Goal: Information Seeking & Learning: Learn about a topic

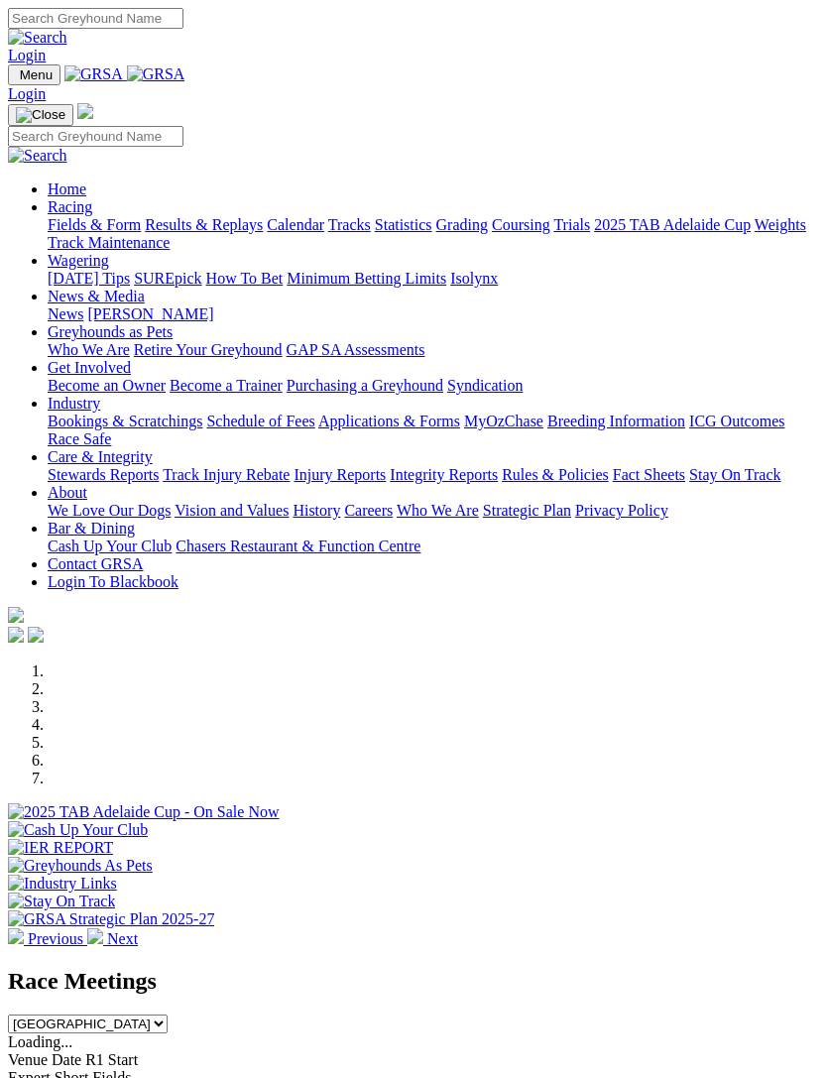
scroll to position [2024, 0]
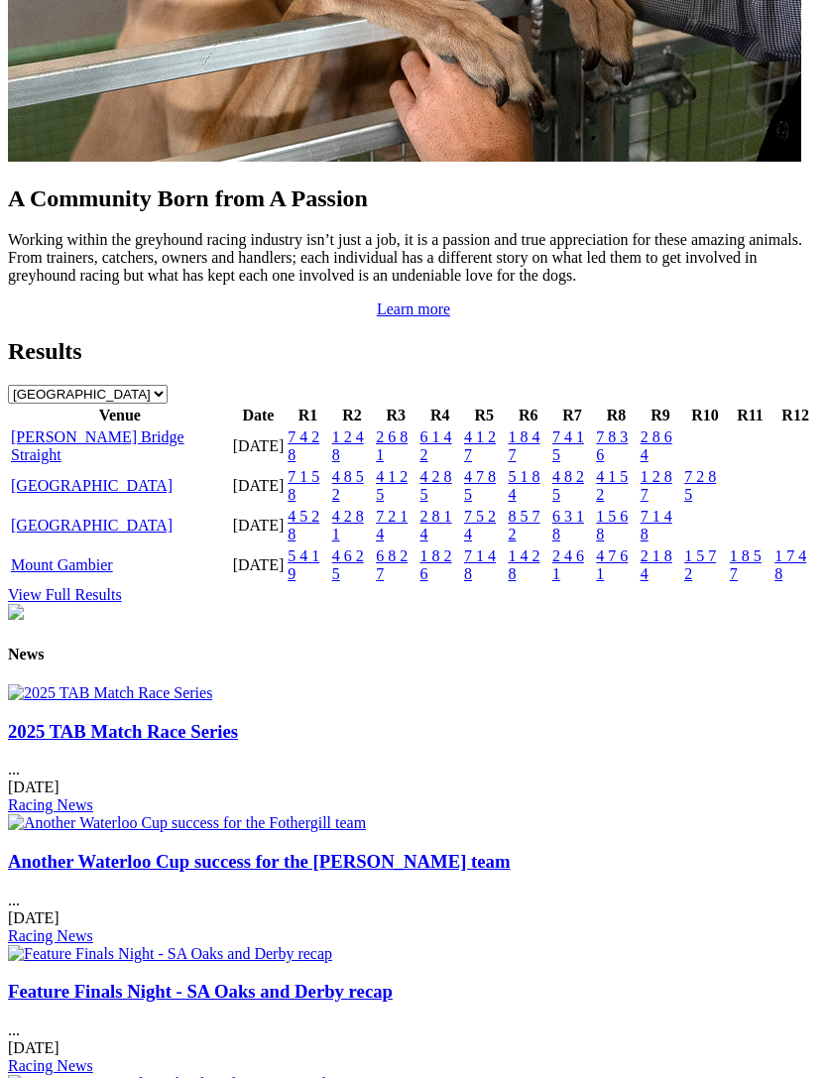
click at [51, 494] on link "[GEOGRAPHIC_DATA]" at bounding box center [92, 485] width 162 height 17
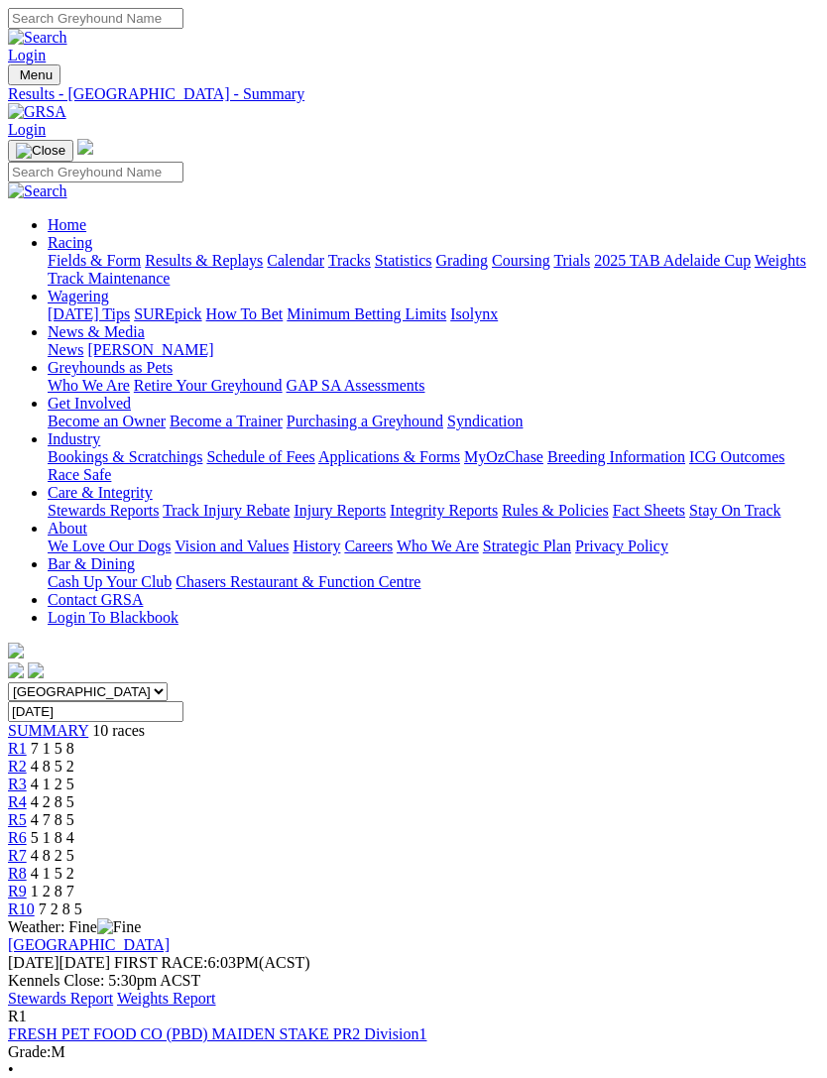
click at [113, 990] on link "Stewards Report" at bounding box center [60, 998] width 105 height 17
click at [59, 722] on span "SUMMARY" at bounding box center [48, 730] width 80 height 17
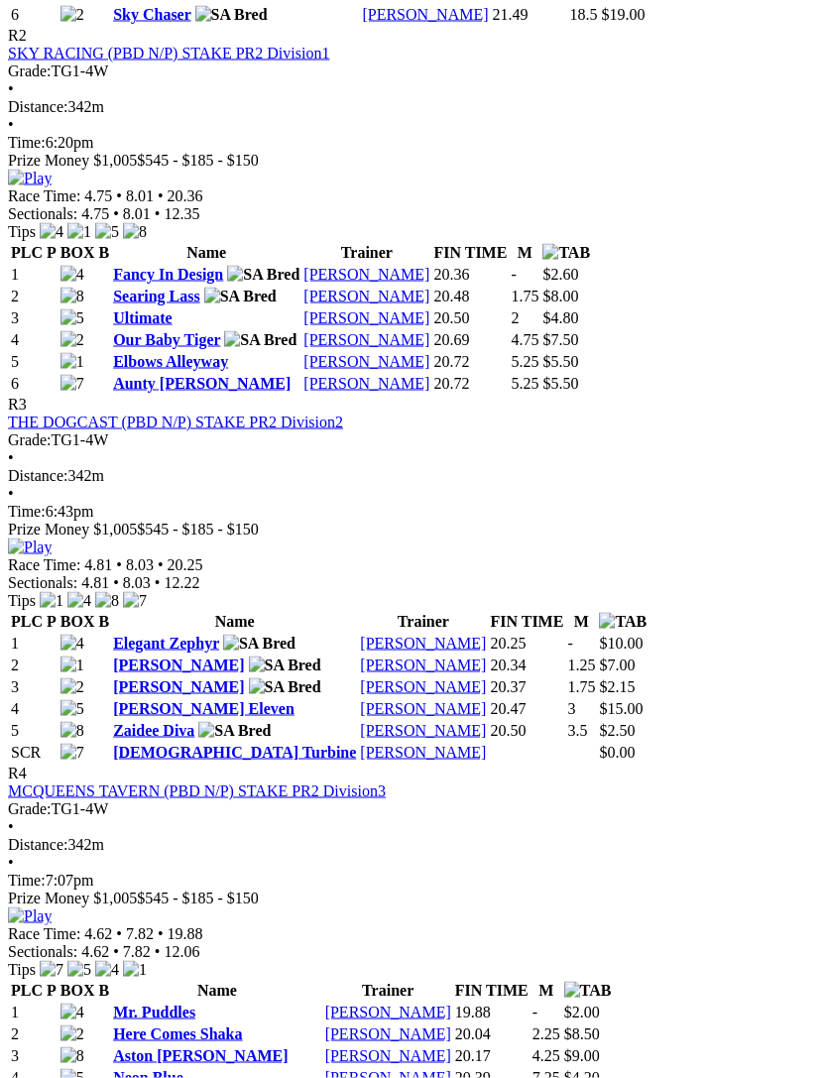
scroll to position [1351, 0]
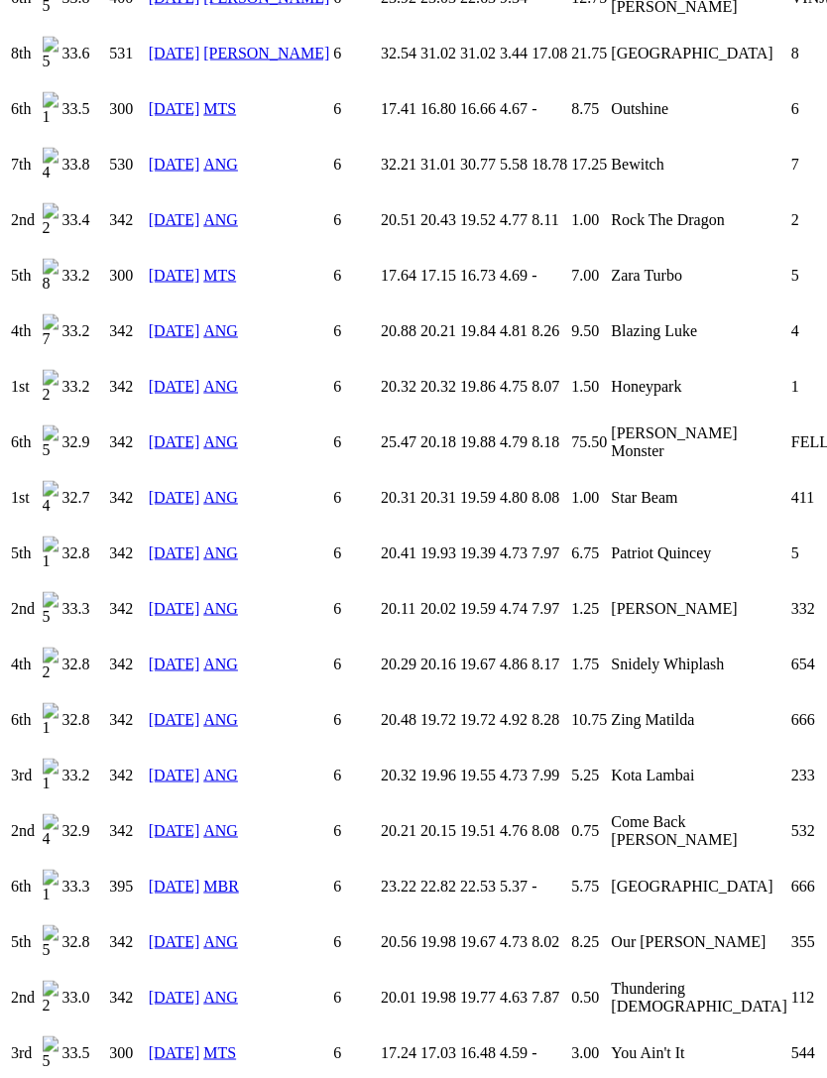
scroll to position [3504, 0]
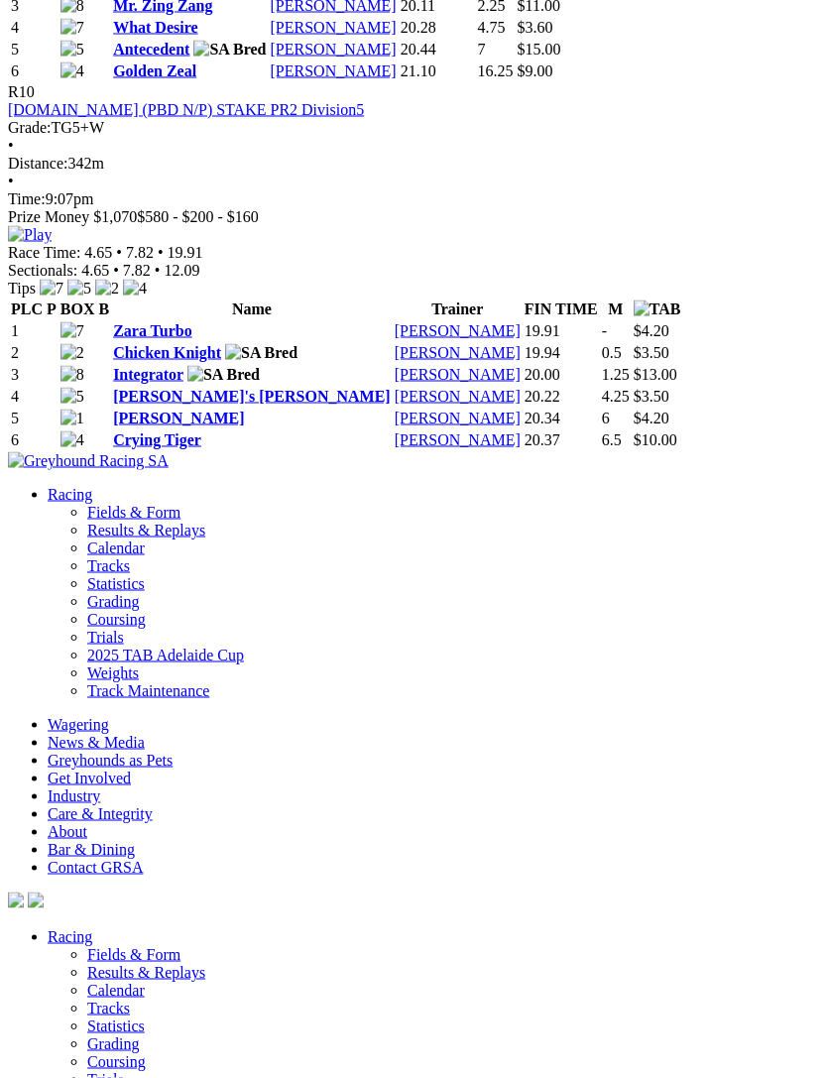
scroll to position [4259, 0]
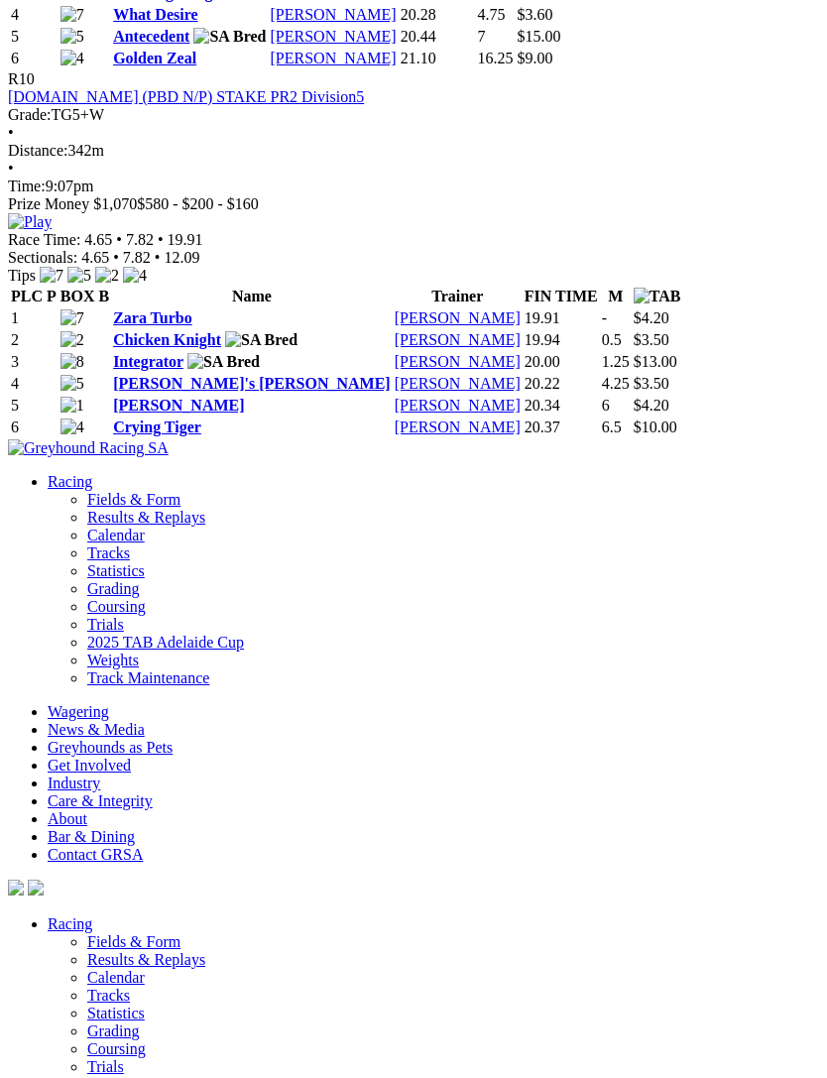
click at [148, 326] on link "Zara Turbo" at bounding box center [152, 318] width 79 height 17
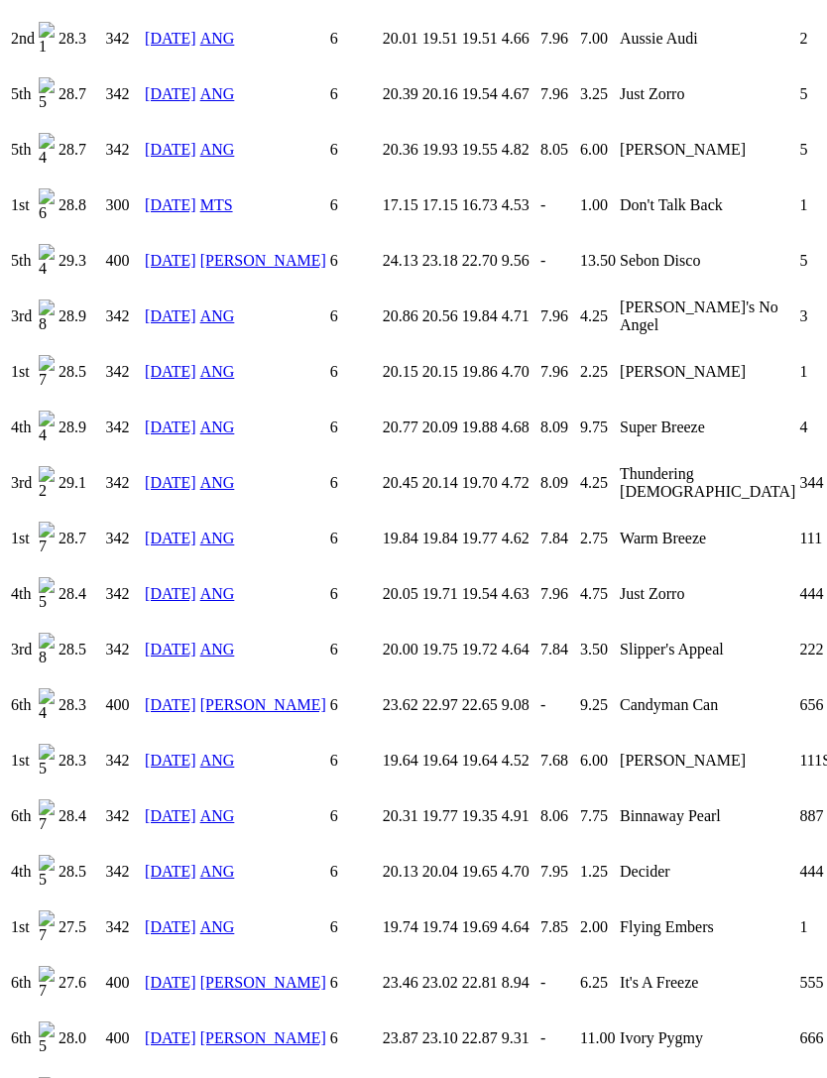
scroll to position [2438, 0]
